Goal: Task Accomplishment & Management: Understand process/instructions

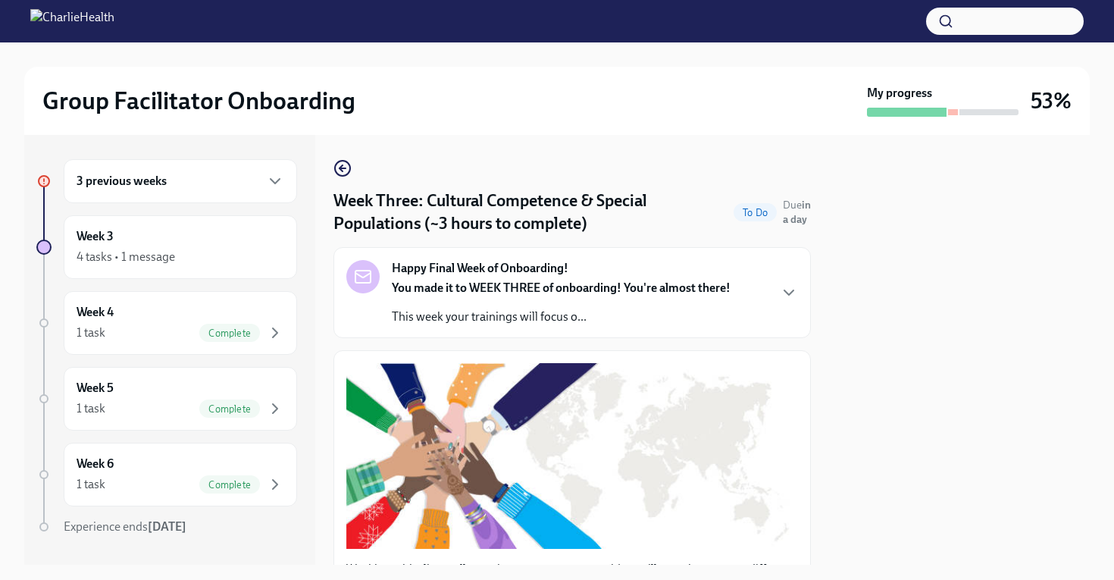
scroll to position [1174, 0]
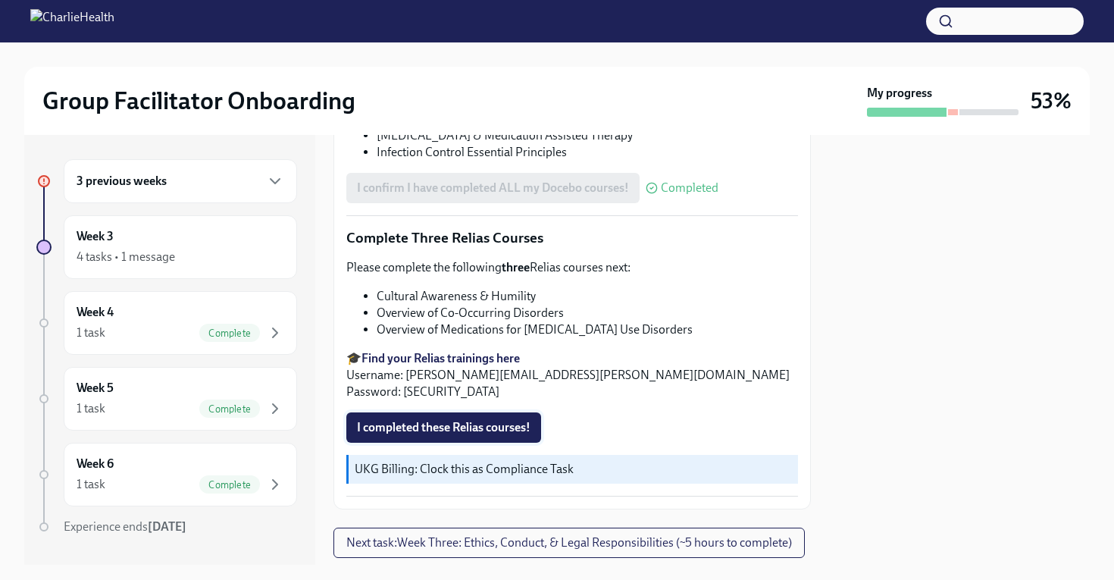
click at [428, 425] on span "I completed these Relias courses!" at bounding box center [444, 427] width 174 height 15
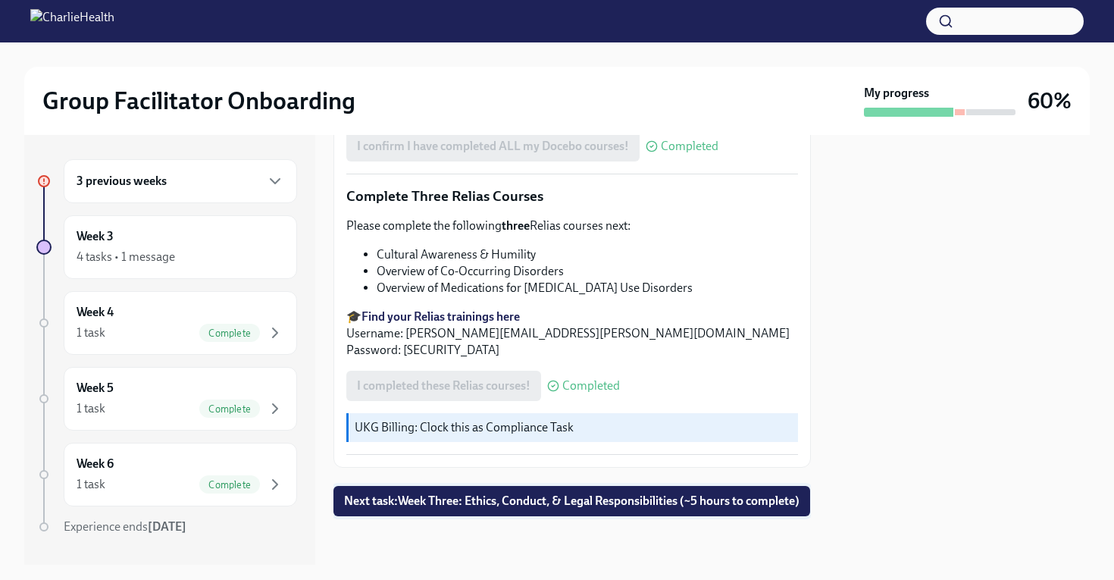
scroll to position [1223, 1]
click at [545, 493] on span "Next task : Week Three: Ethics, Conduct, & Legal Responsibilities (~5 hours to …" at bounding box center [571, 500] width 455 height 15
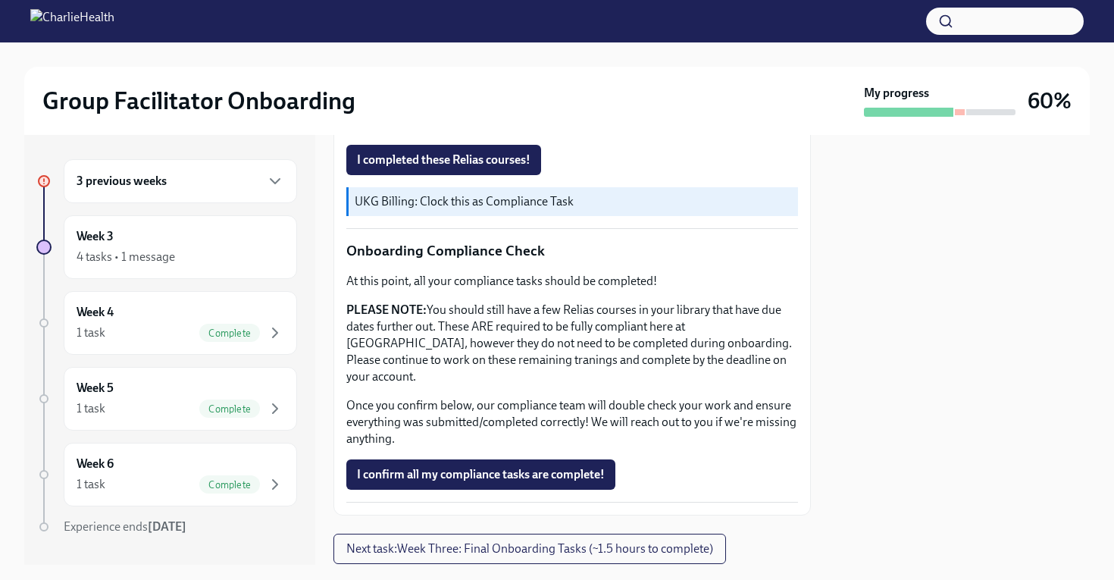
scroll to position [833, 0]
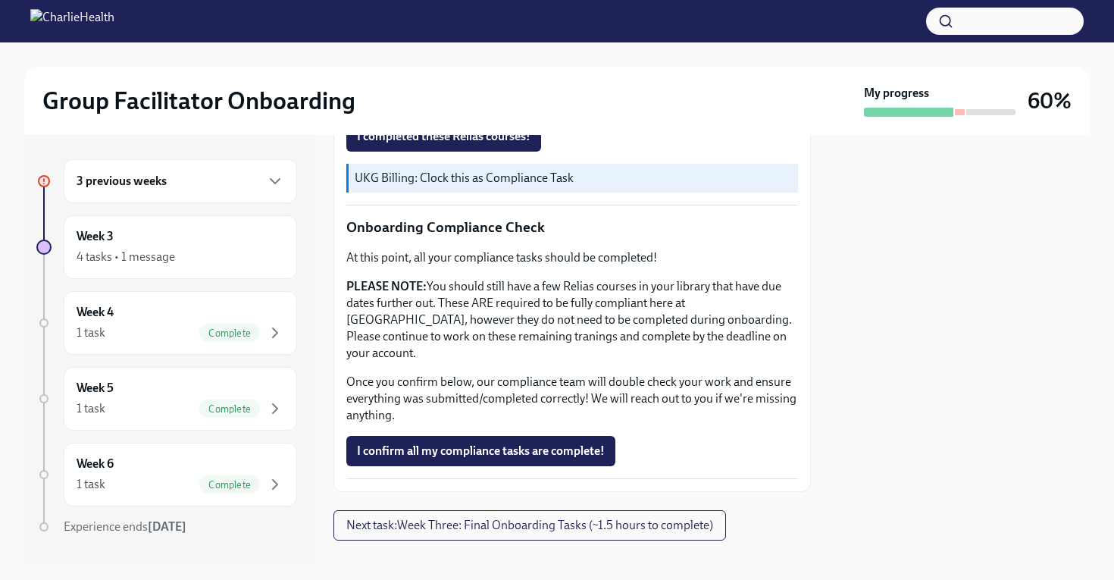
click at [196, 184] on div "3 previous weeks" at bounding box center [181, 181] width 208 height 18
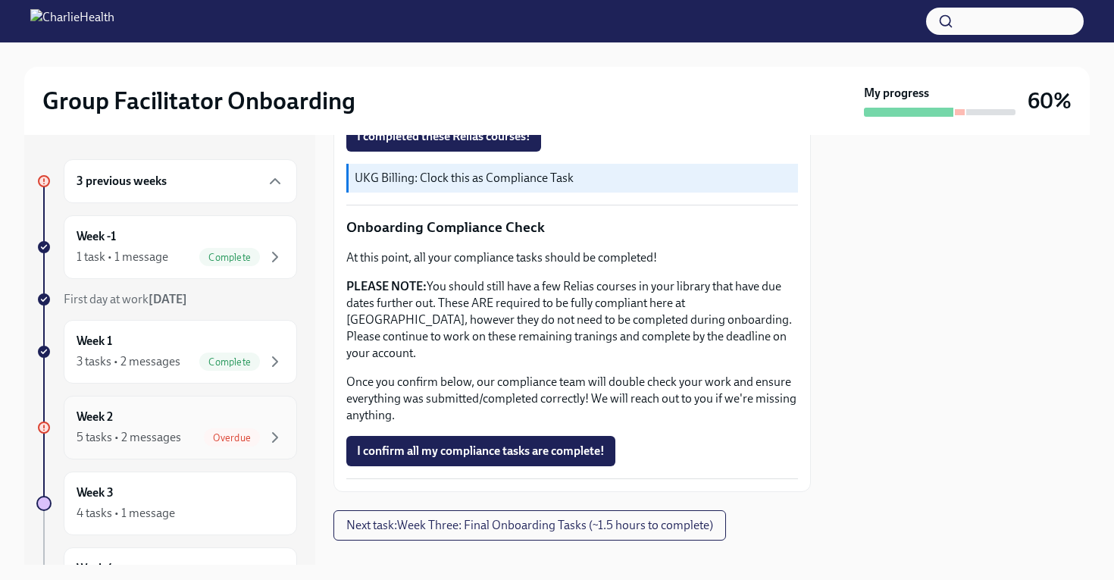
click at [170, 419] on div "Week 2 5 tasks • 2 messages Overdue" at bounding box center [181, 427] width 208 height 38
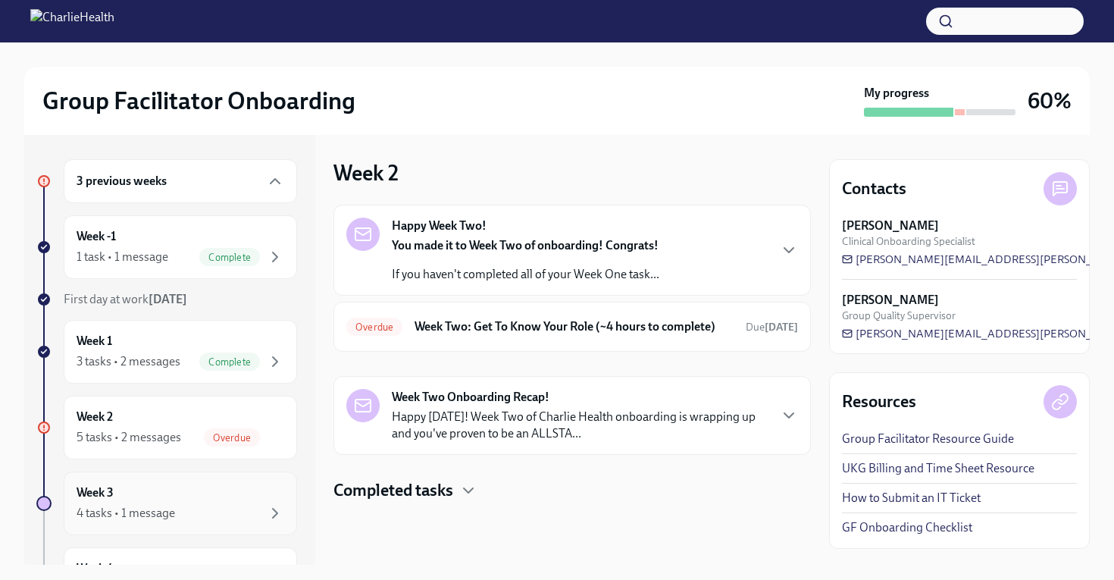
click at [136, 495] on div "Week 3 4 tasks • 1 message" at bounding box center [181, 503] width 208 height 38
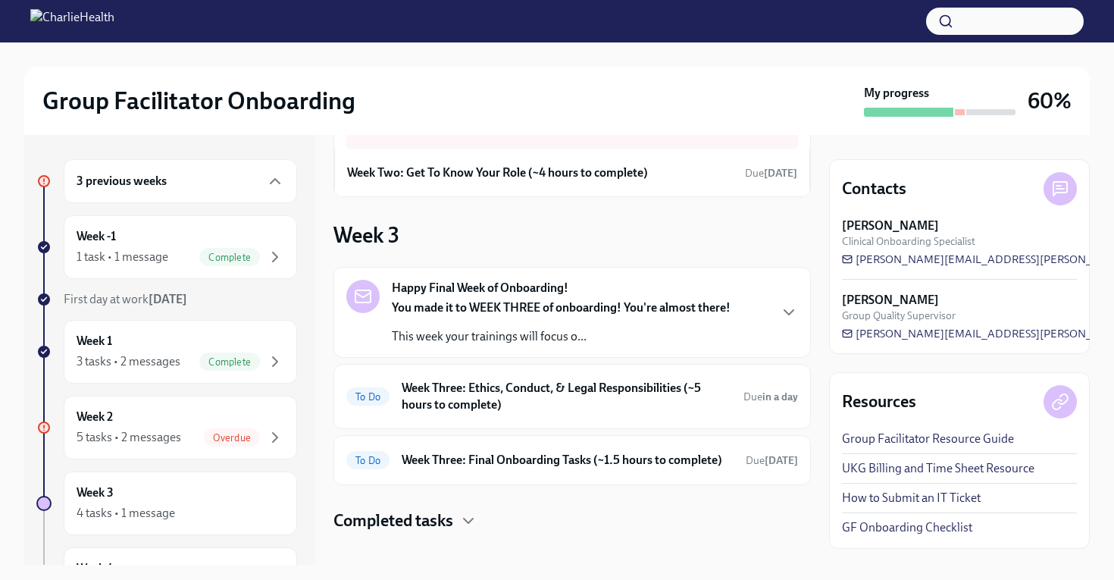
scroll to position [96, 0]
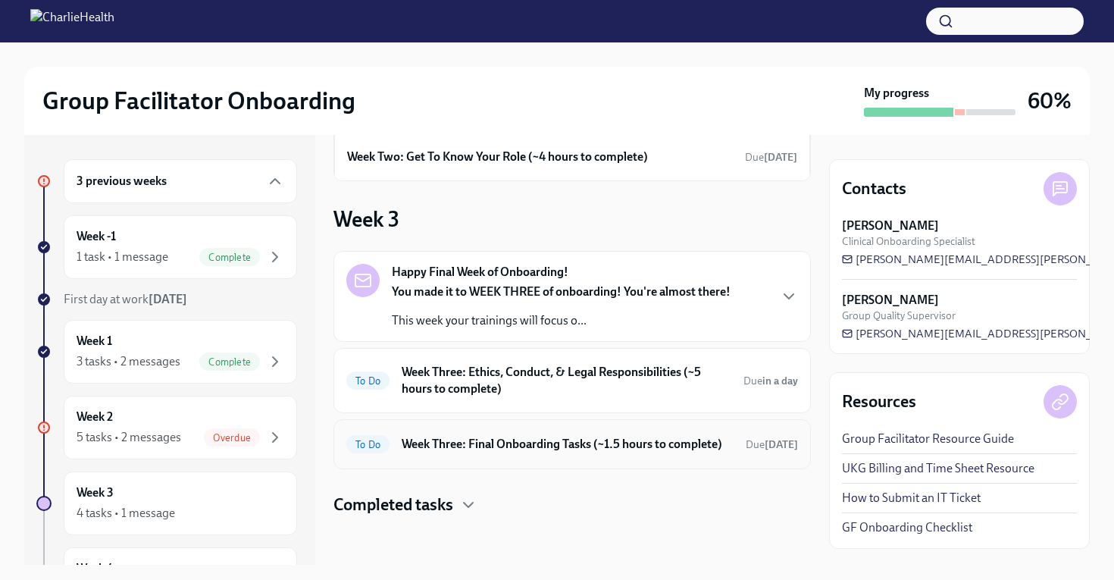
click at [580, 442] on h6 "Week Three: Final Onboarding Tasks (~1.5 hours to complete)" at bounding box center [568, 444] width 332 height 17
